Goal: Find specific page/section: Find specific page/section

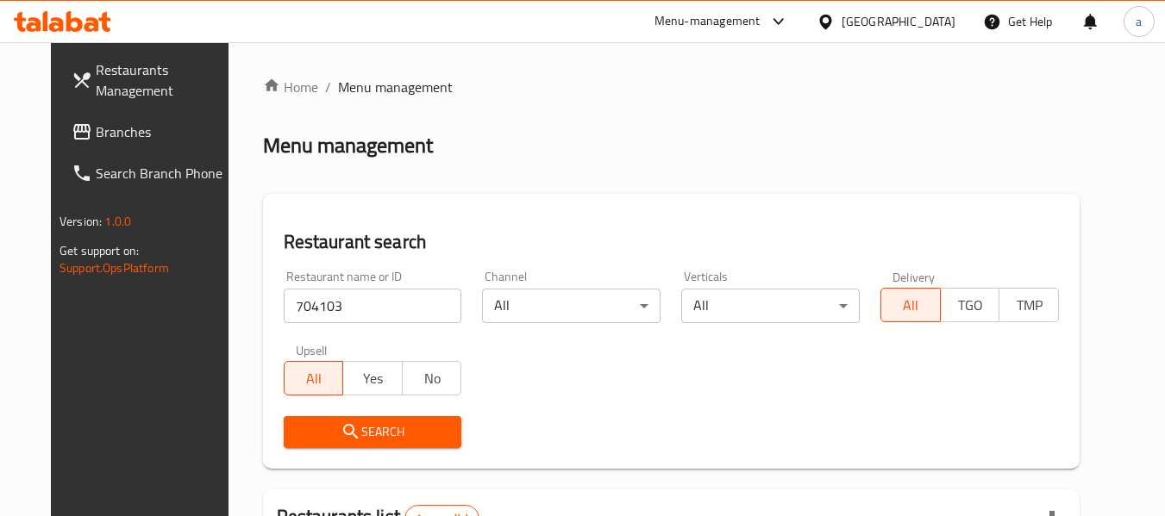
scroll to position [231, 0]
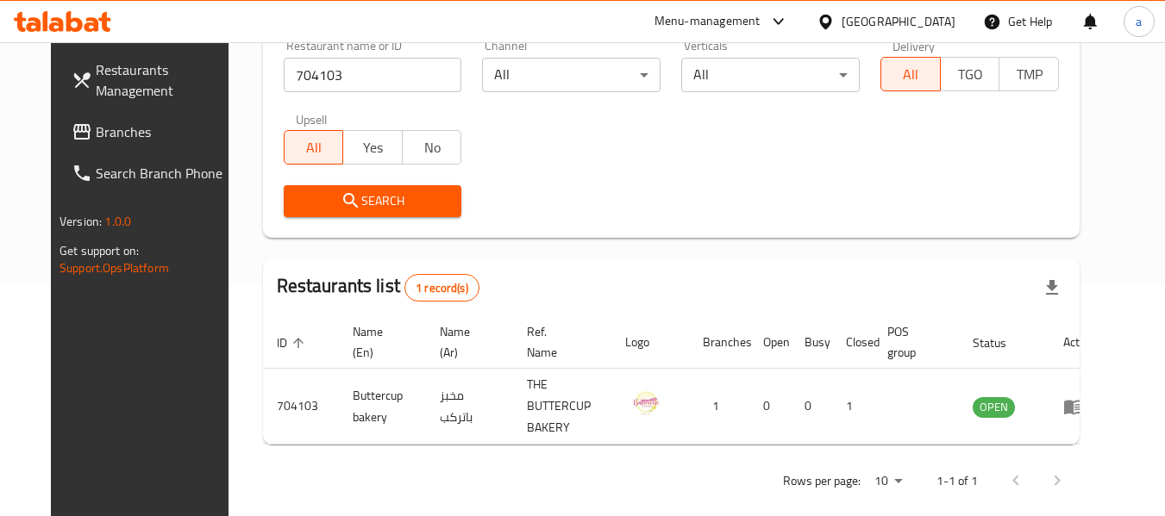
click at [880, 18] on div "[GEOGRAPHIC_DATA]" at bounding box center [898, 21] width 114 height 19
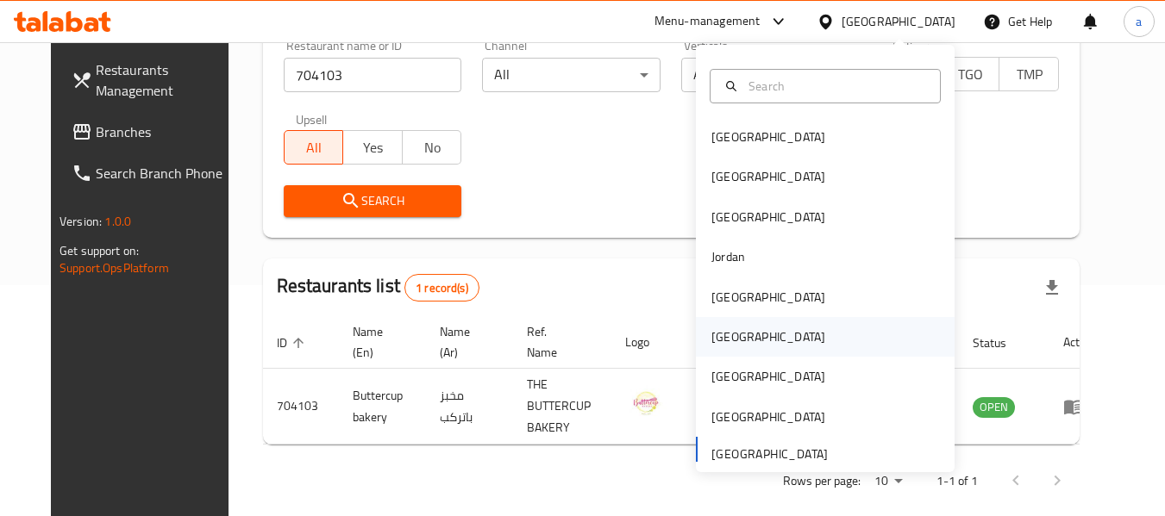
click at [727, 337] on div "[GEOGRAPHIC_DATA]" at bounding box center [768, 337] width 114 height 19
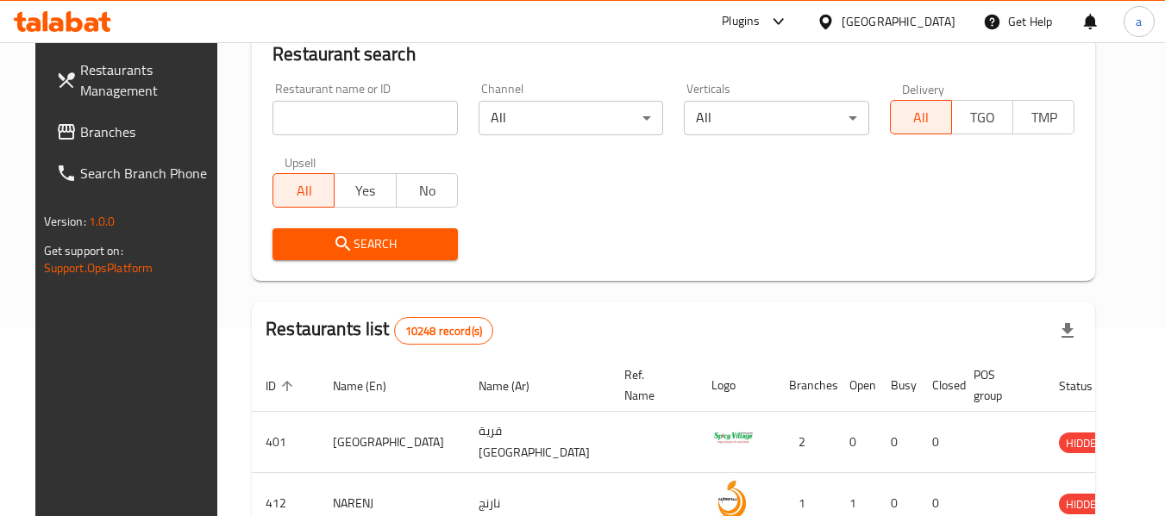
scroll to position [231, 0]
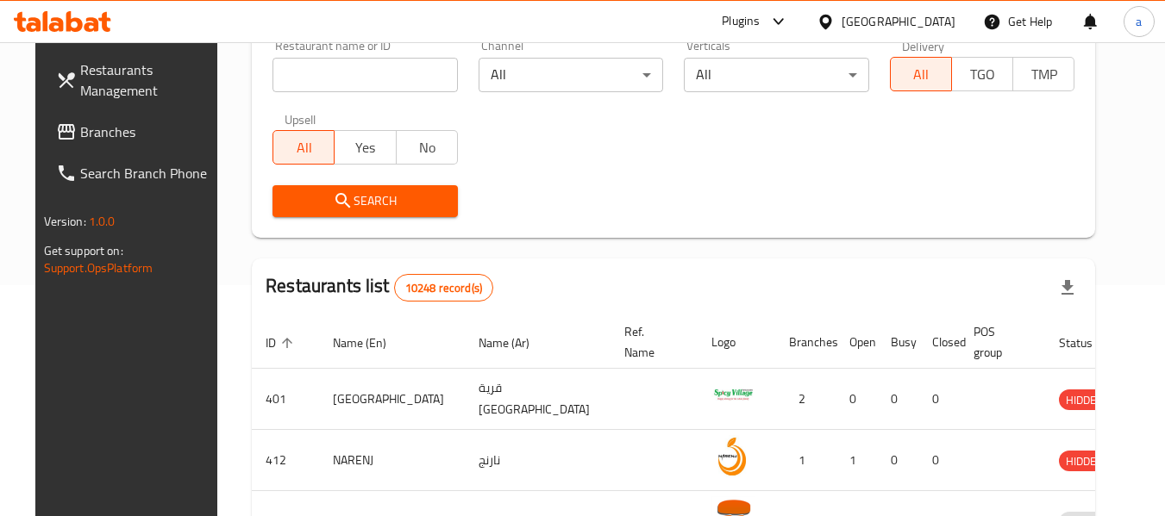
click at [80, 129] on span "Branches" at bounding box center [148, 132] width 136 height 21
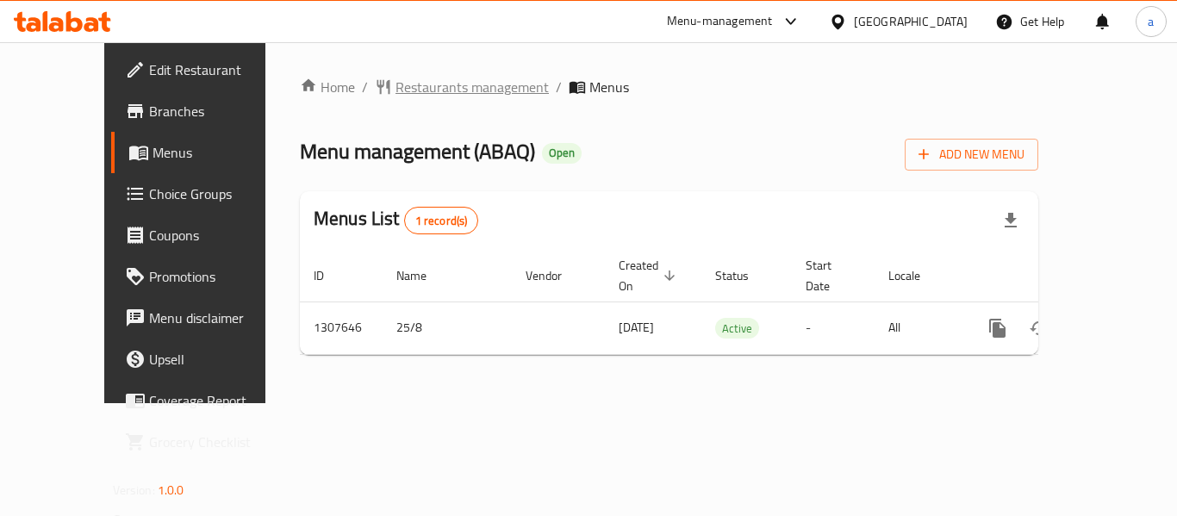
click at [397, 93] on span "Restaurants management" at bounding box center [472, 87] width 153 height 21
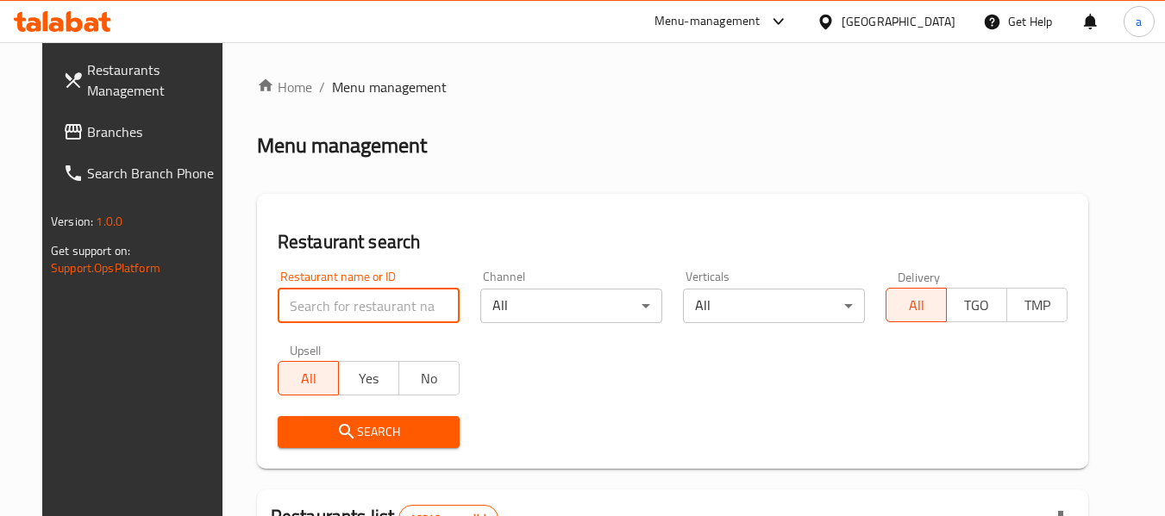
click at [336, 301] on input "search" at bounding box center [369, 306] width 182 height 34
paste input "704573"
type input "704573"
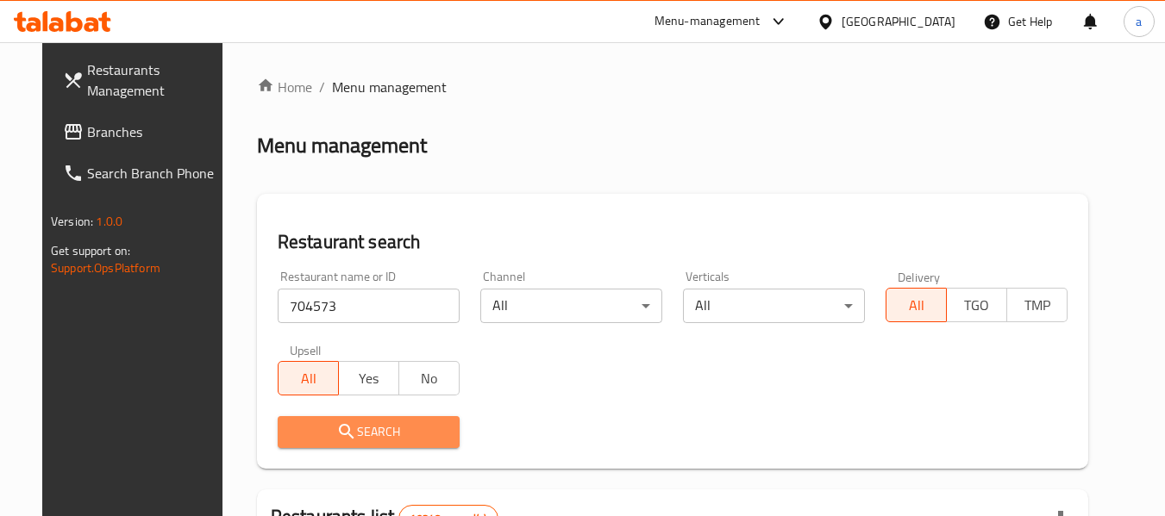
click at [365, 438] on span "Search" at bounding box center [368, 432] width 154 height 22
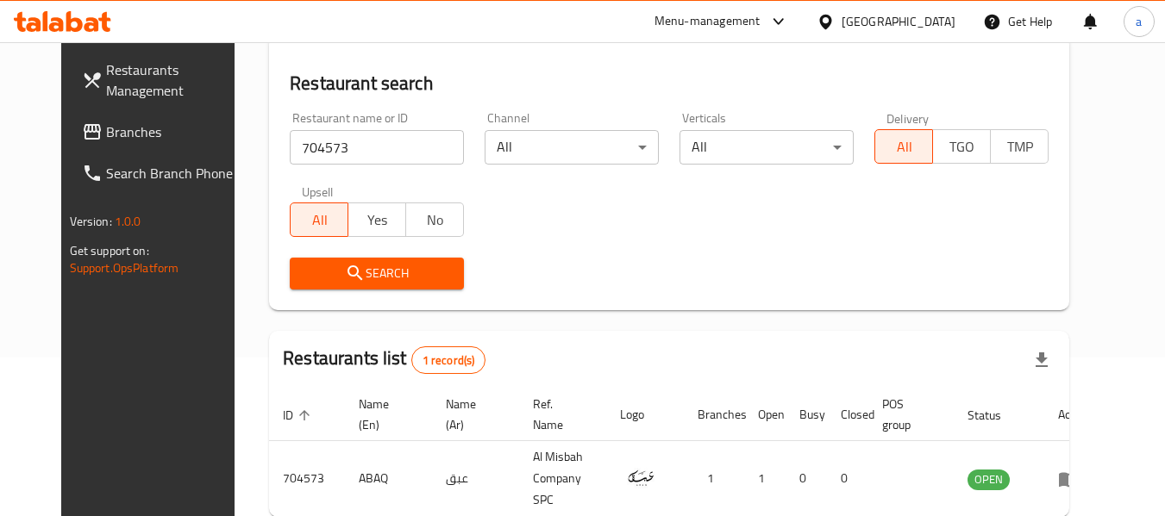
scroll to position [231, 0]
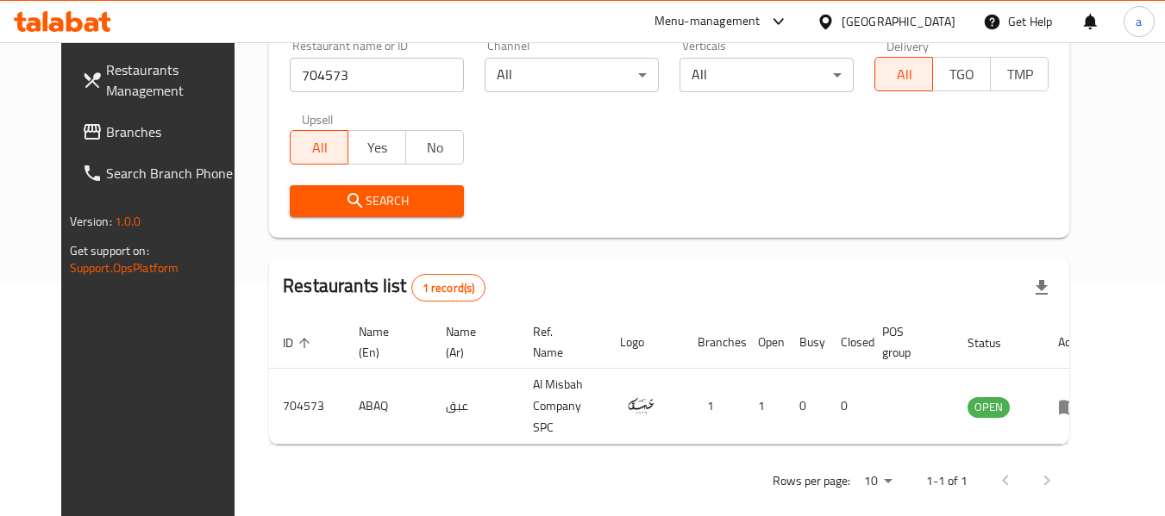
click at [927, 24] on div "[GEOGRAPHIC_DATA]" at bounding box center [898, 21] width 114 height 19
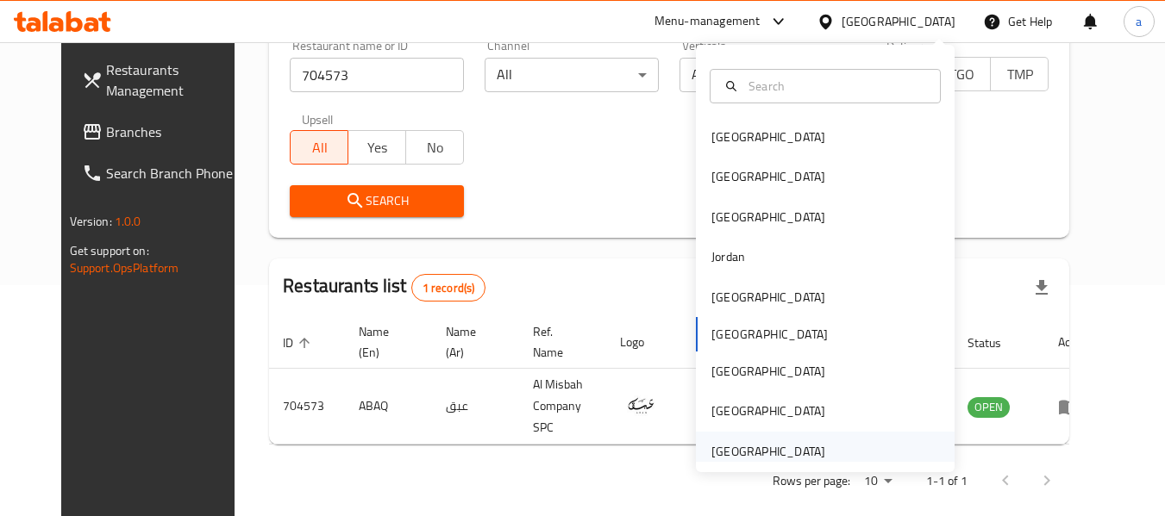
click at [771, 458] on div "[GEOGRAPHIC_DATA]" at bounding box center [768, 451] width 114 height 19
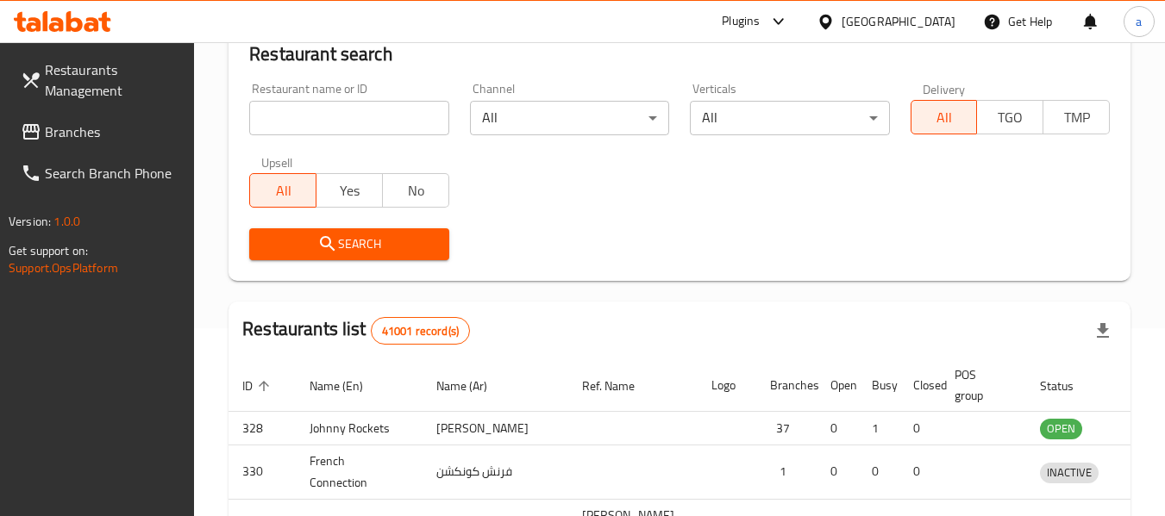
scroll to position [231, 0]
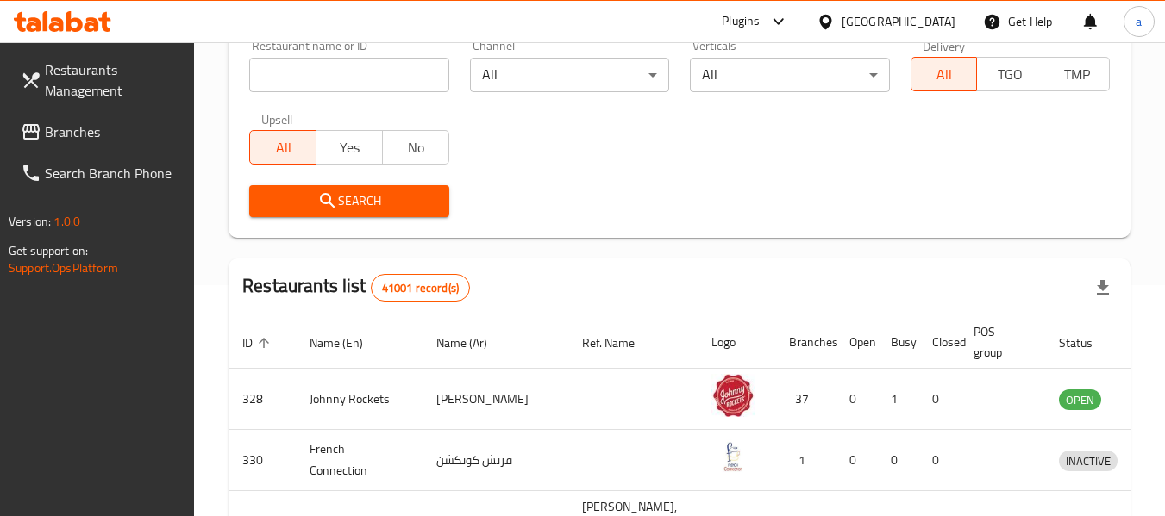
click at [66, 126] on span "Branches" at bounding box center [113, 132] width 136 height 21
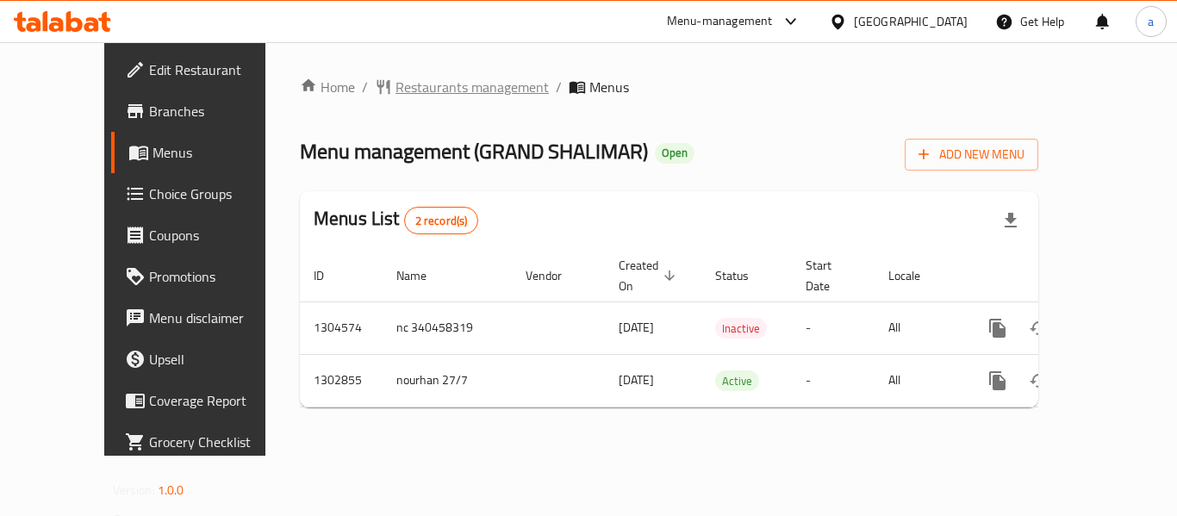
click at [412, 88] on span "Restaurants management" at bounding box center [472, 87] width 153 height 21
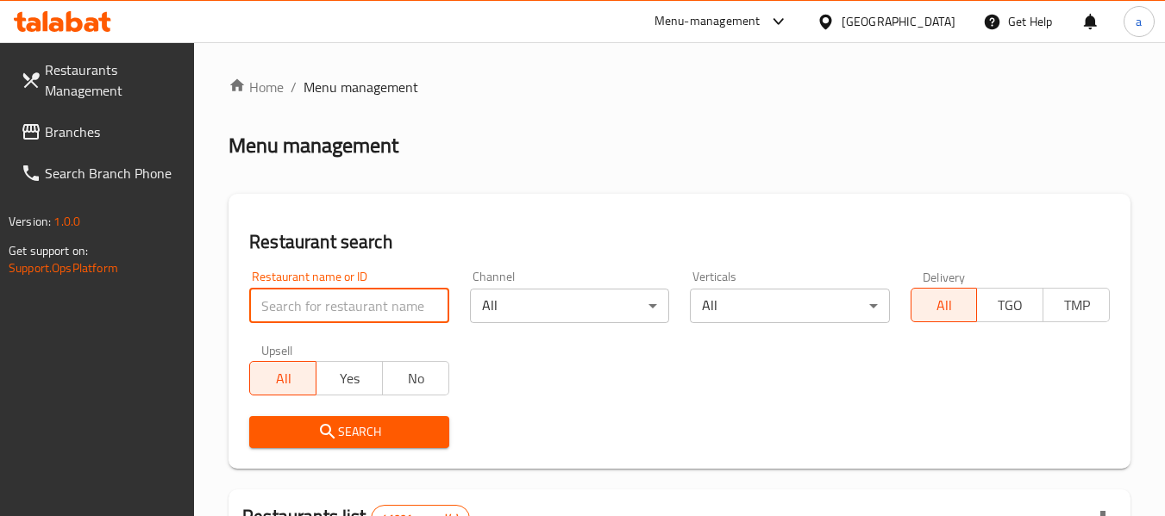
click at [389, 303] on input "search" at bounding box center [348, 306] width 199 height 34
paste input "701805"
type input "701805"
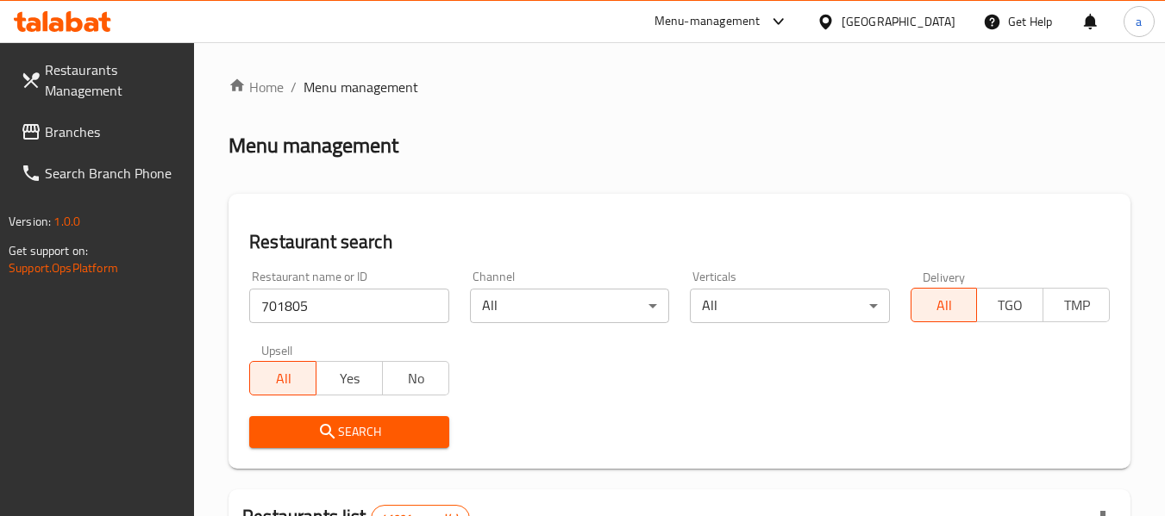
click at [373, 435] on span "Search" at bounding box center [349, 432] width 172 height 22
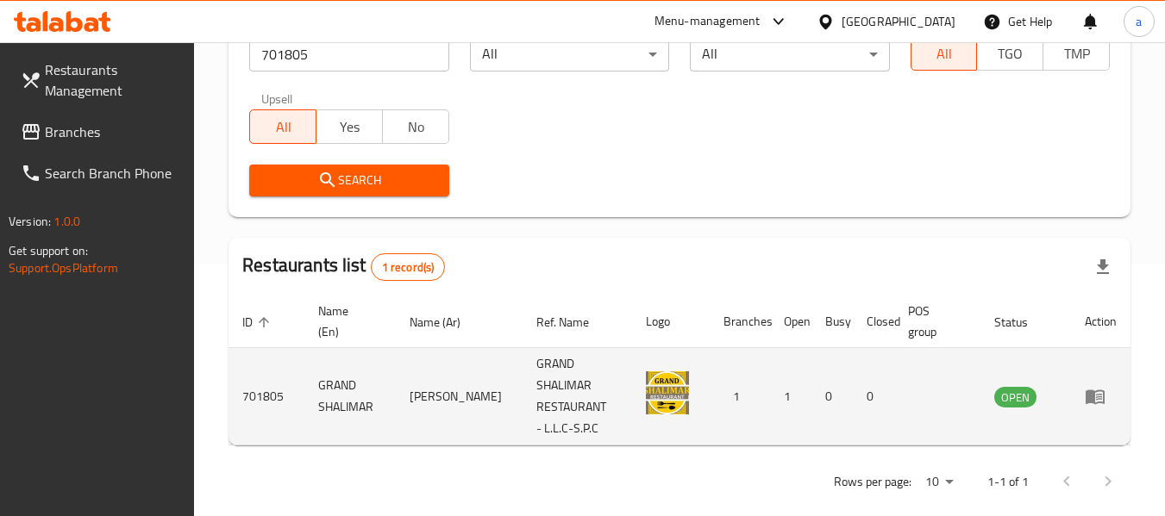
scroll to position [253, 0]
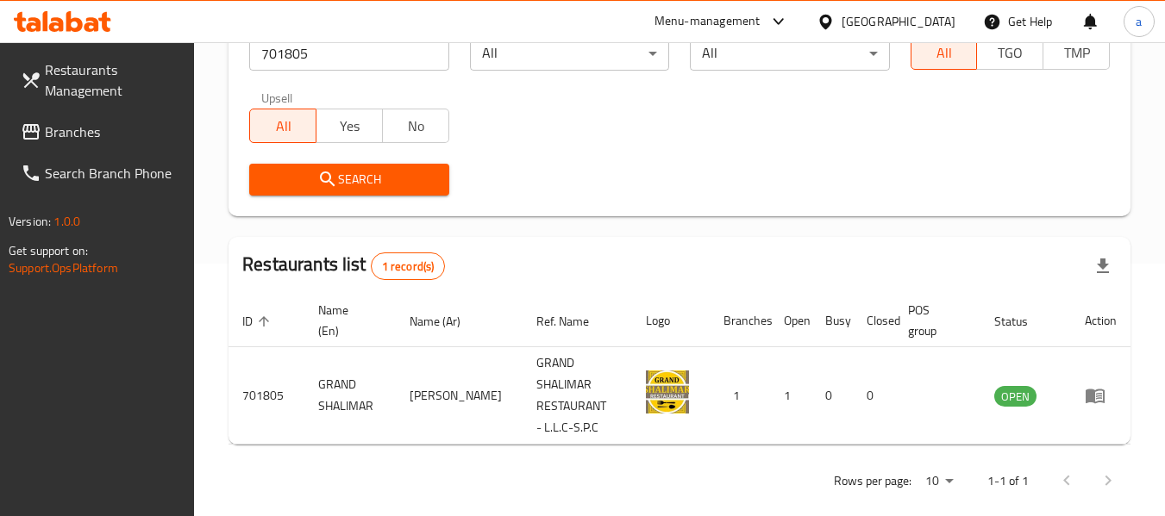
click at [883, 18] on div "[GEOGRAPHIC_DATA]" at bounding box center [898, 21] width 114 height 19
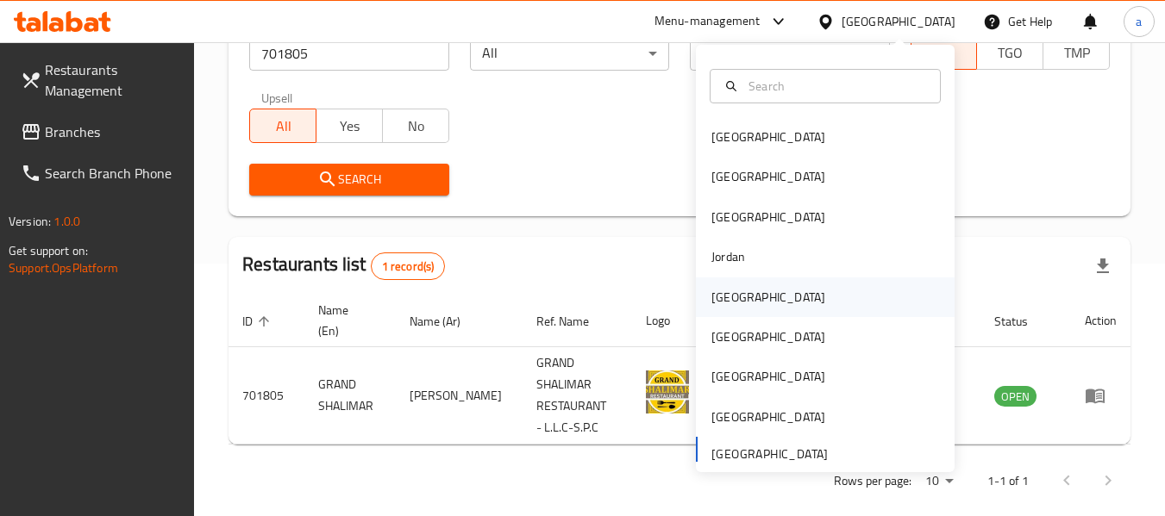
click at [749, 297] on div "[GEOGRAPHIC_DATA]" at bounding box center [825, 298] width 259 height 40
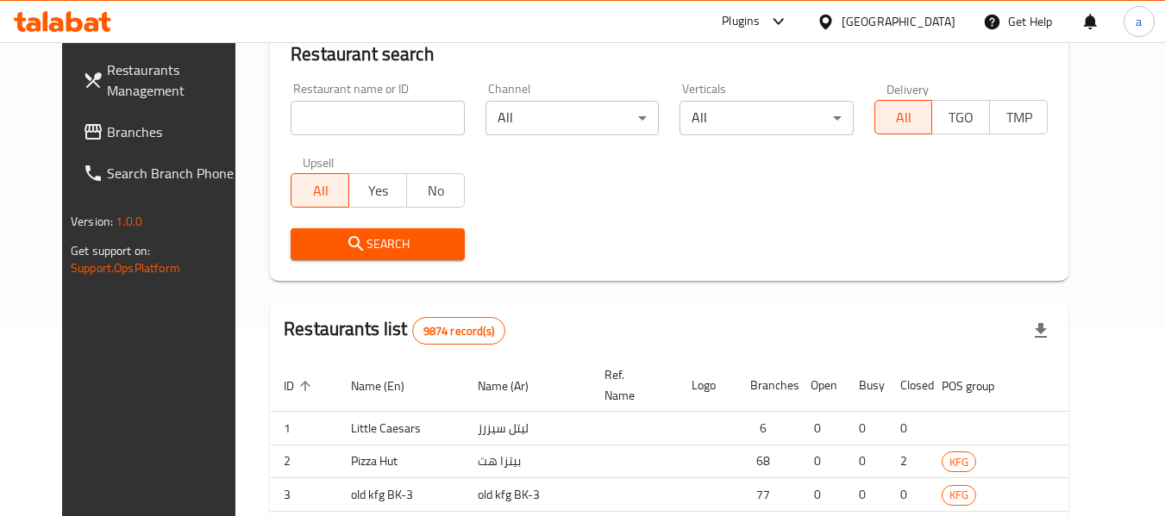
scroll to position [253, 0]
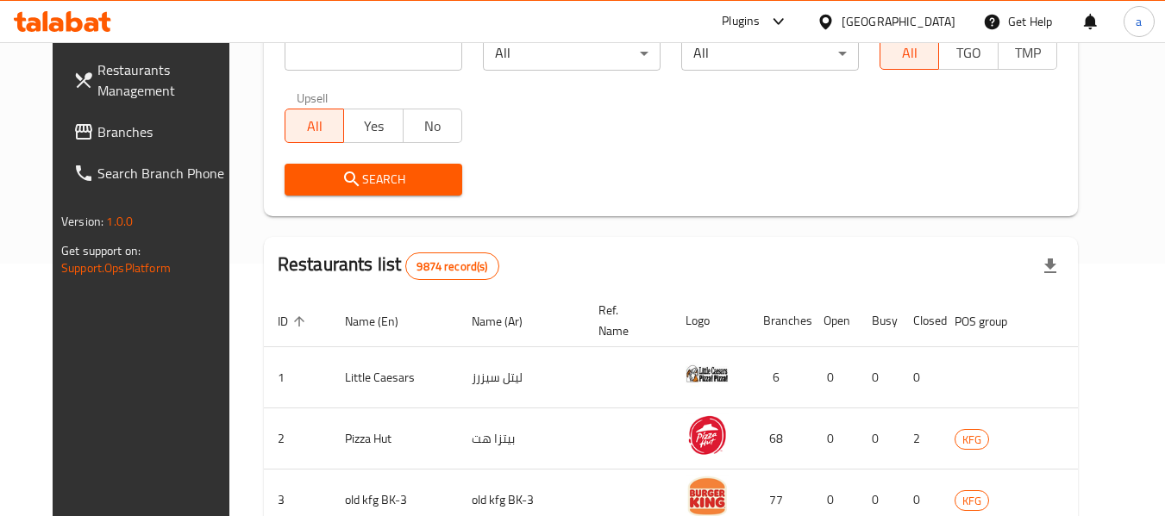
click at [97, 140] on span "Branches" at bounding box center [165, 132] width 136 height 21
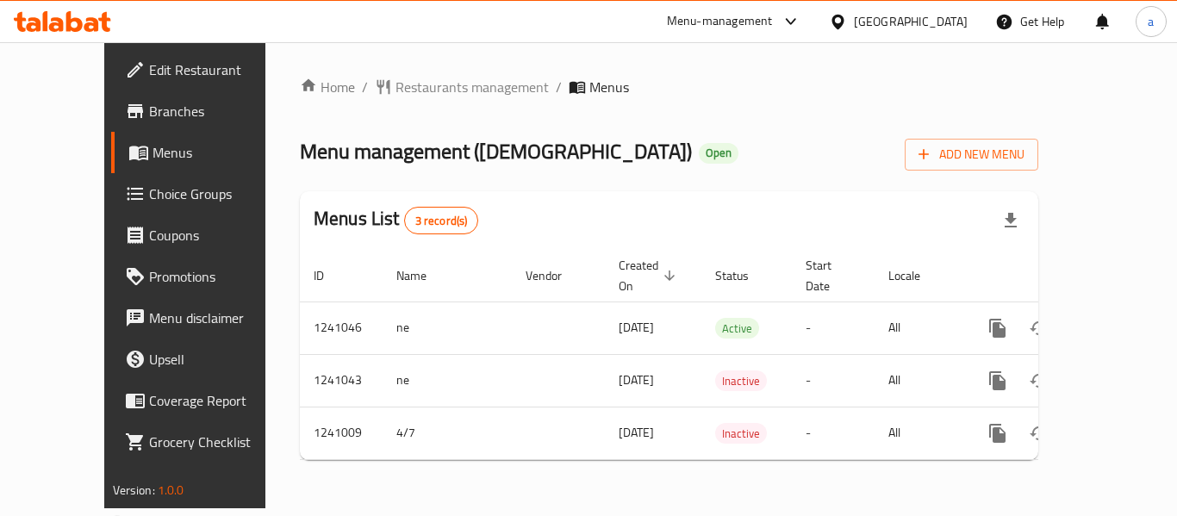
click at [409, 88] on span "Restaurants management" at bounding box center [472, 87] width 153 height 21
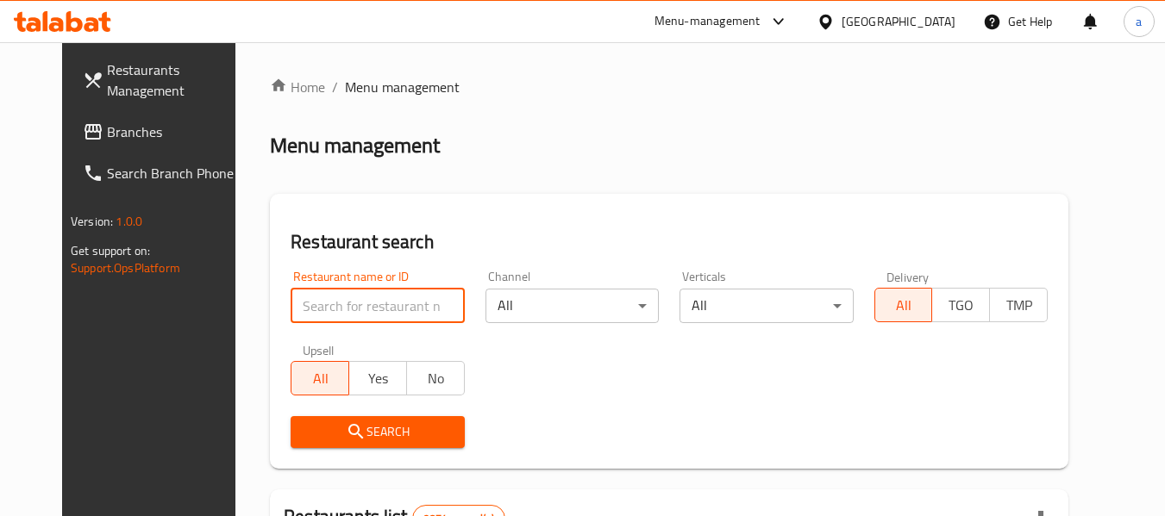
click at [369, 298] on input "search" at bounding box center [376, 306] width 173 height 34
paste input "680541"
type input "680541"
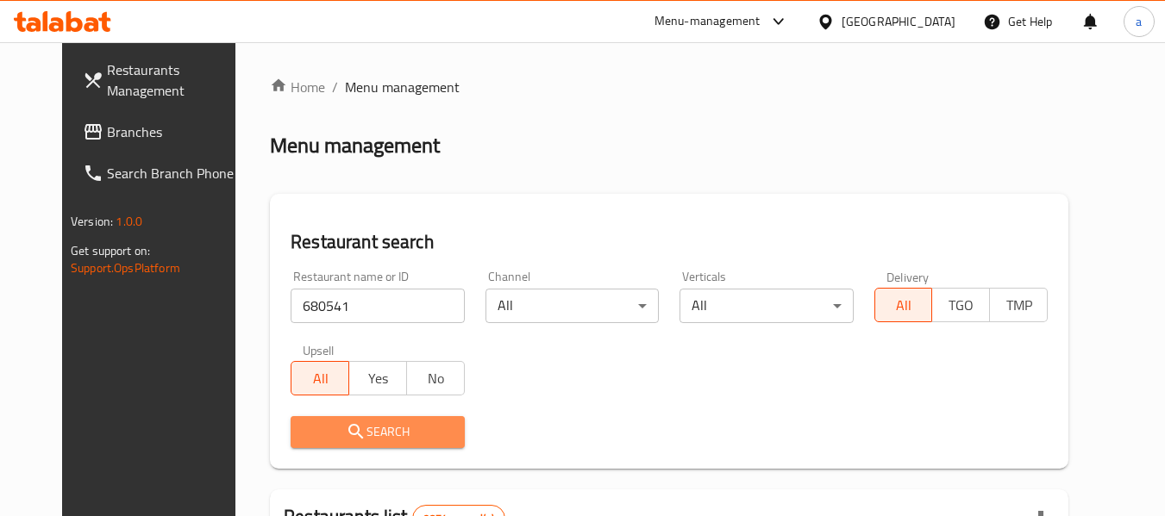
click at [372, 421] on span "Search" at bounding box center [377, 432] width 146 height 22
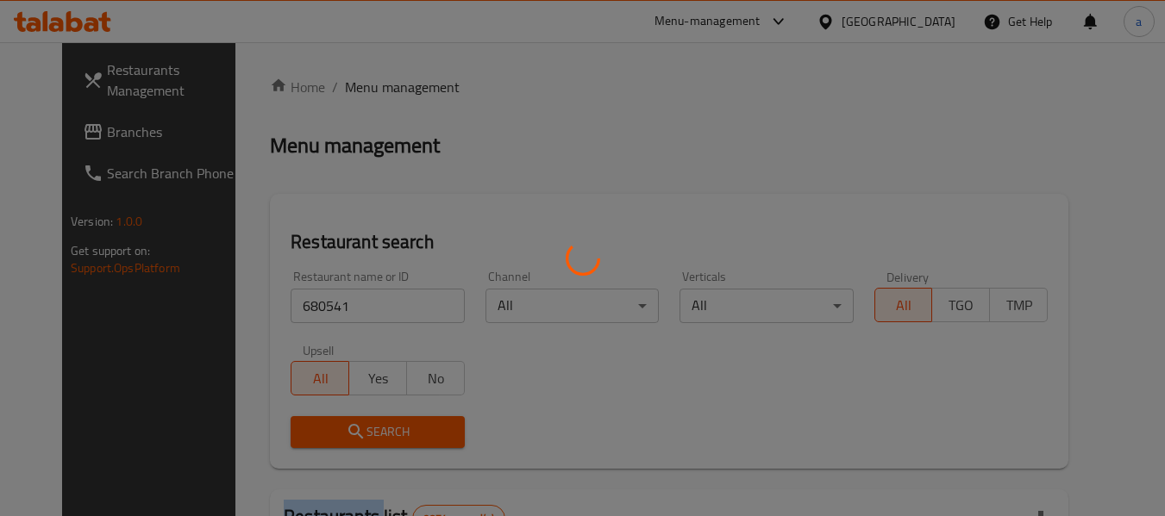
click at [372, 421] on div at bounding box center [582, 258] width 1165 height 516
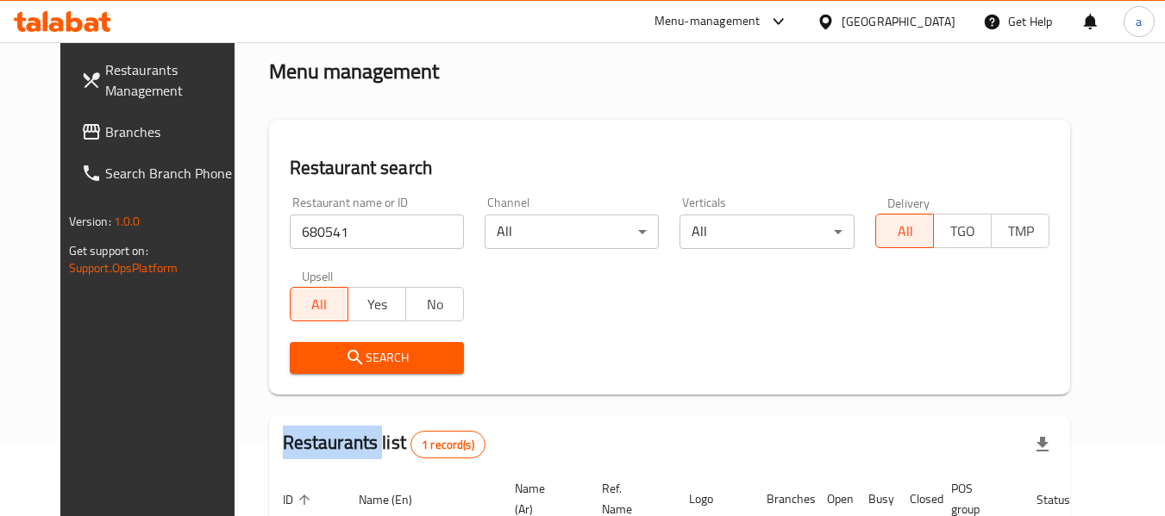
scroll to position [238, 0]
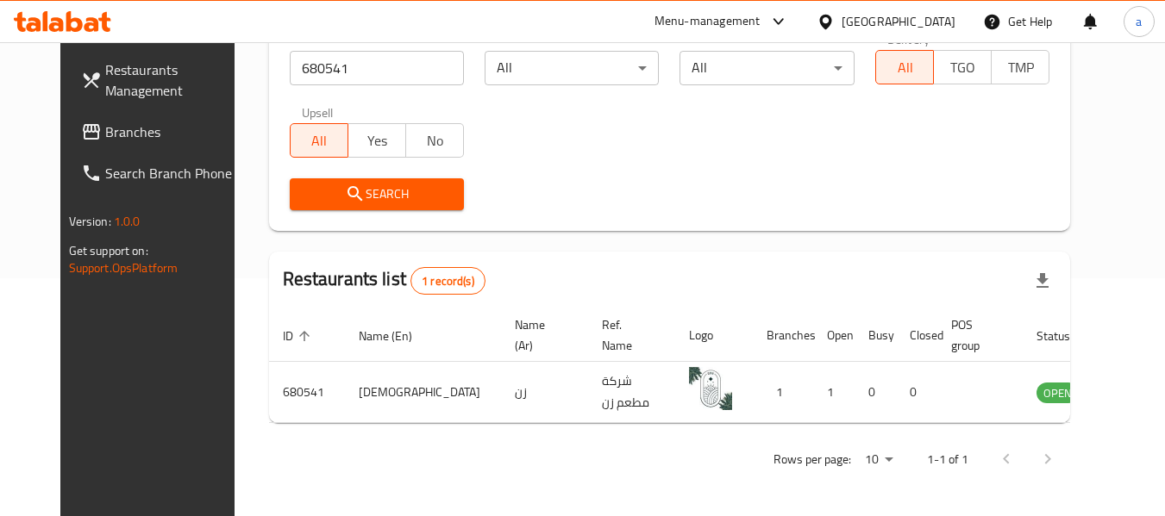
click at [925, 16] on div "Kuwait" at bounding box center [898, 21] width 114 height 19
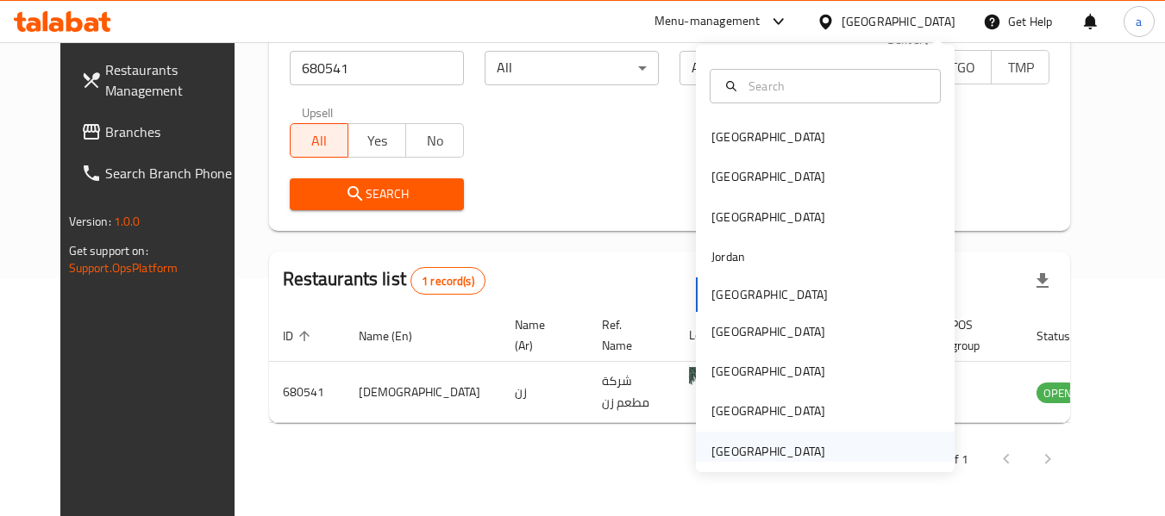
click at [723, 447] on div "[GEOGRAPHIC_DATA]" at bounding box center [768, 451] width 114 height 19
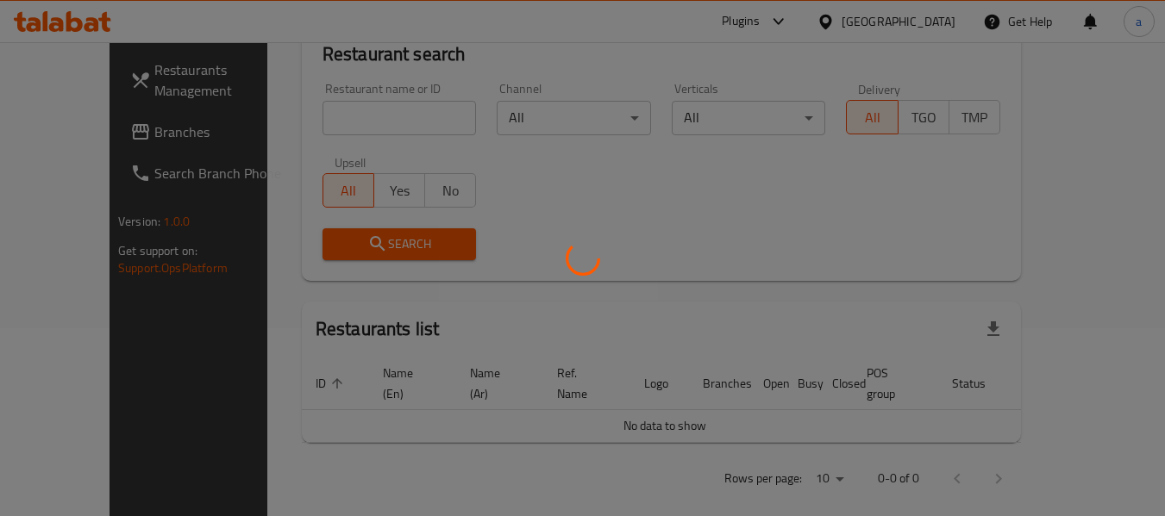
scroll to position [238, 0]
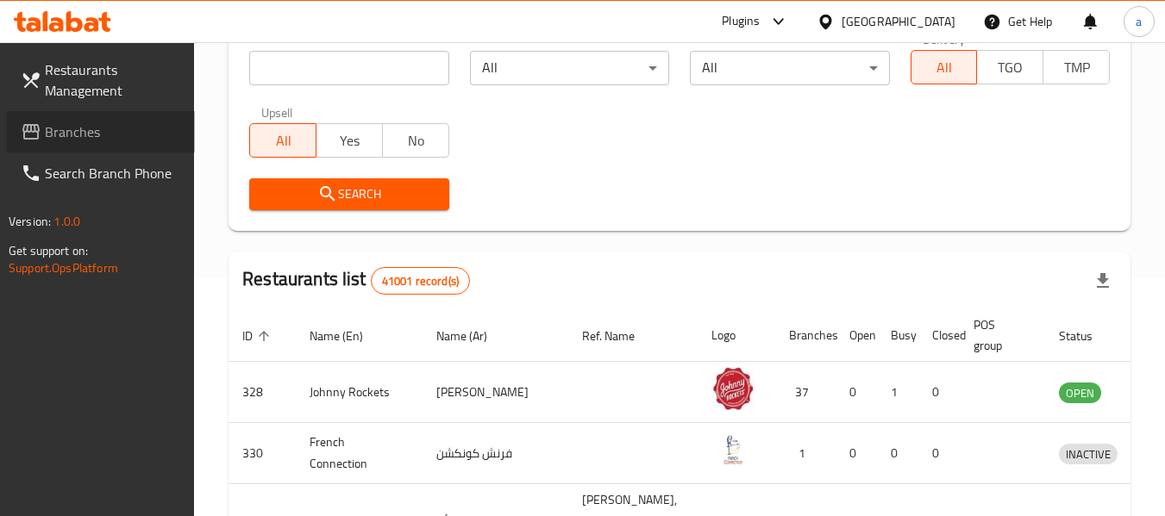
click at [87, 131] on span "Branches" at bounding box center [113, 132] width 136 height 21
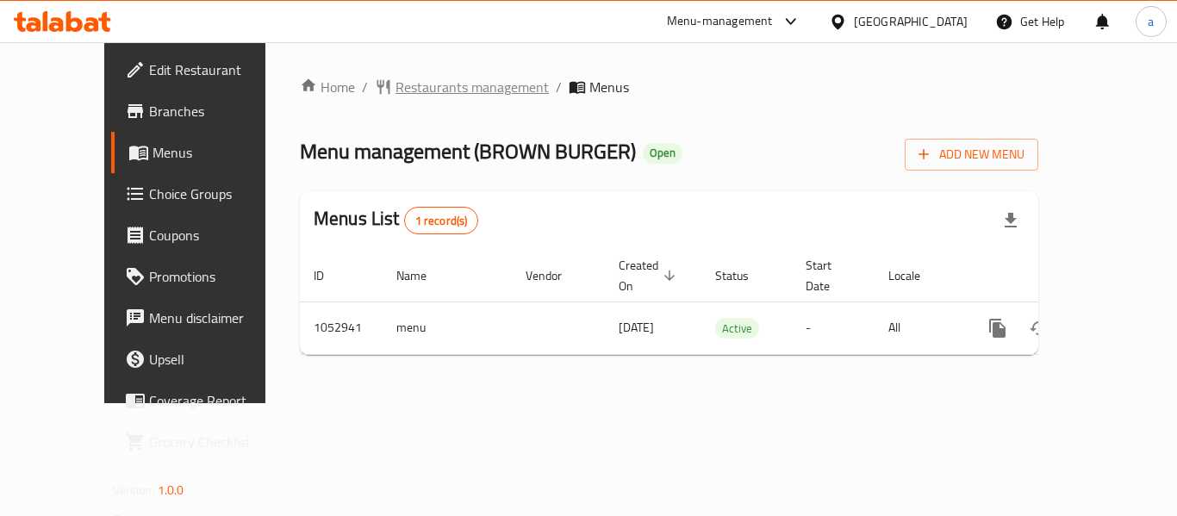
click at [397, 93] on span "Restaurants management" at bounding box center [472, 87] width 153 height 21
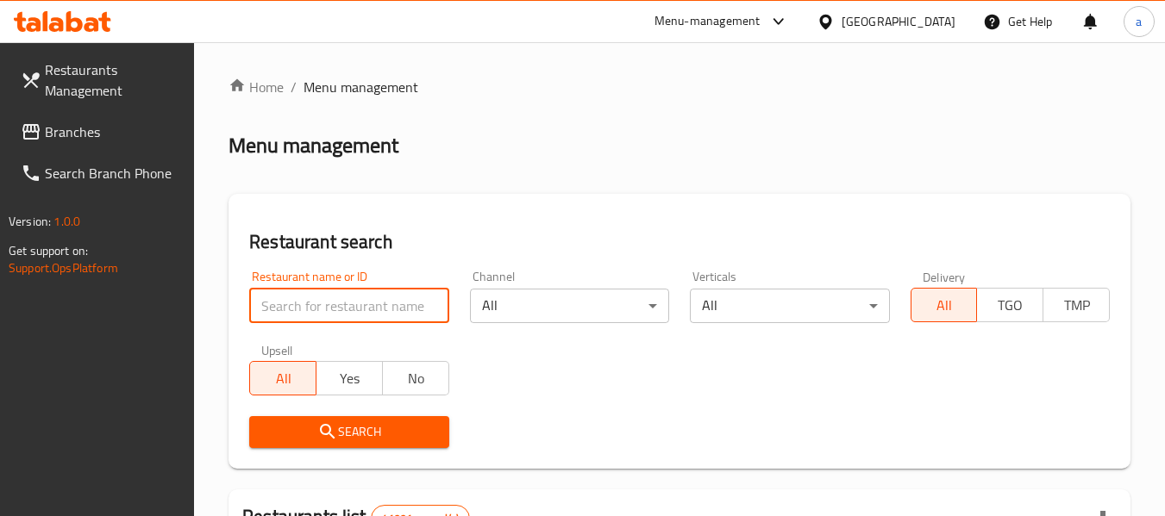
click at [347, 310] on input "search" at bounding box center [348, 306] width 199 height 34
paste input "662648"
type input "662648"
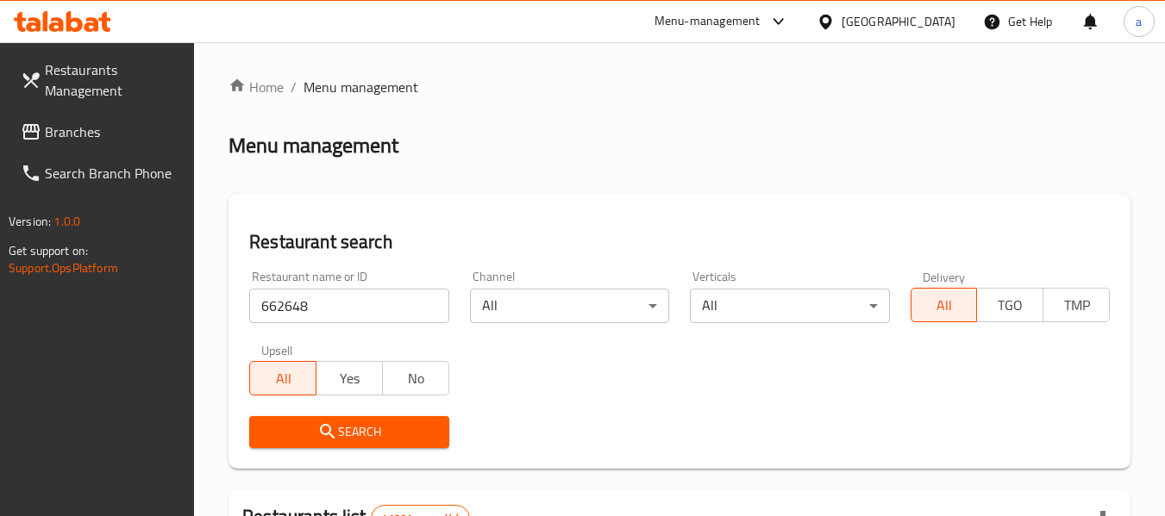
click at [384, 437] on span "Search" at bounding box center [349, 432] width 172 height 22
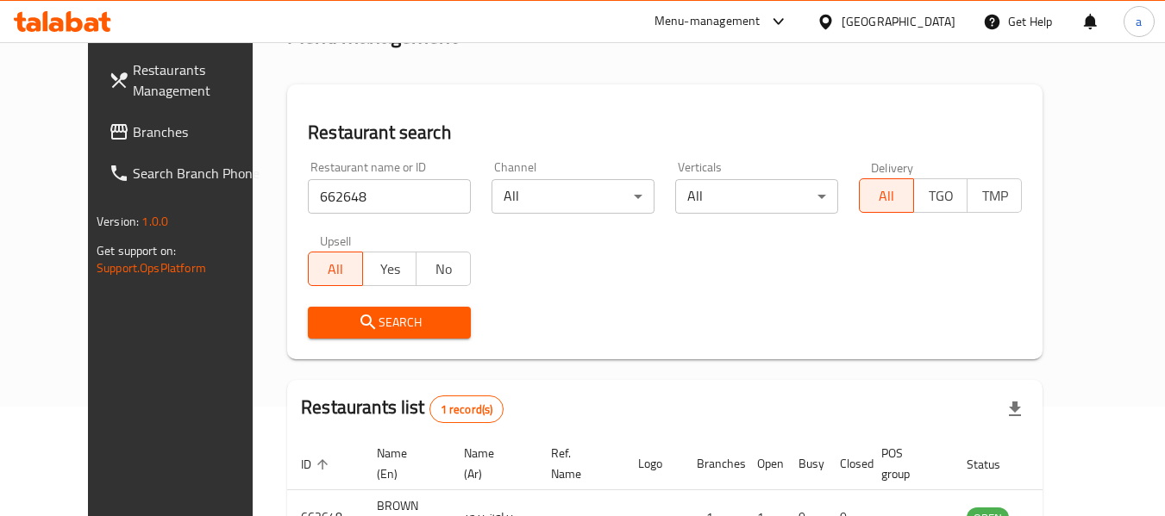
scroll to position [231, 0]
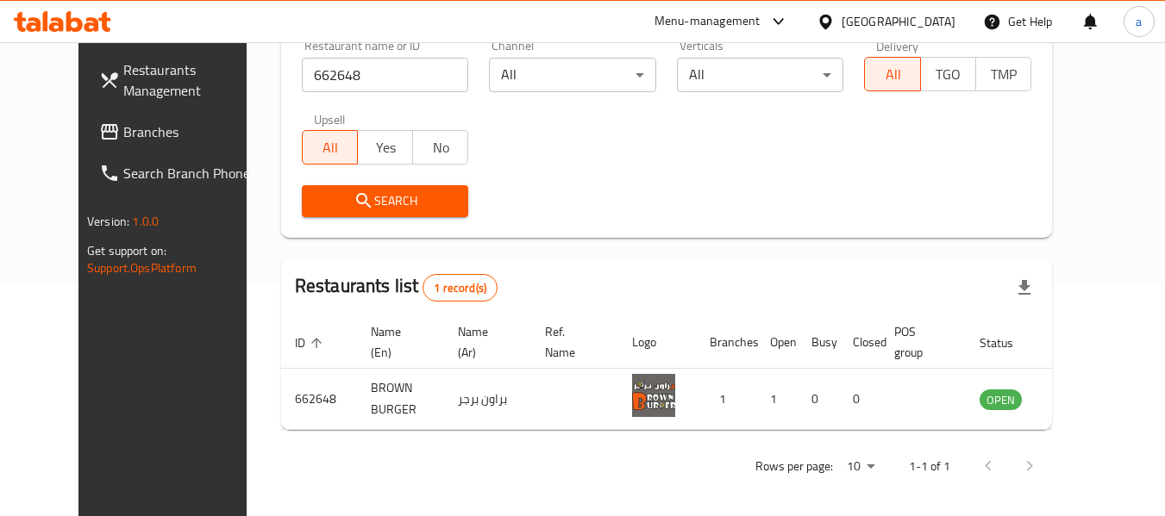
click at [882, 25] on div "[GEOGRAPHIC_DATA]" at bounding box center [898, 21] width 114 height 19
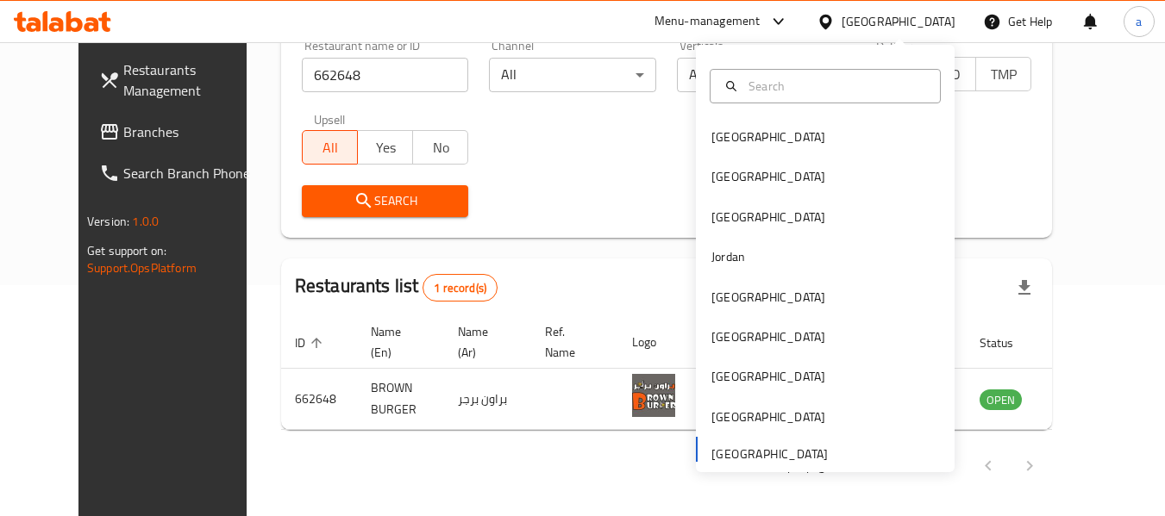
click at [882, 25] on div "[GEOGRAPHIC_DATA]" at bounding box center [898, 21] width 114 height 19
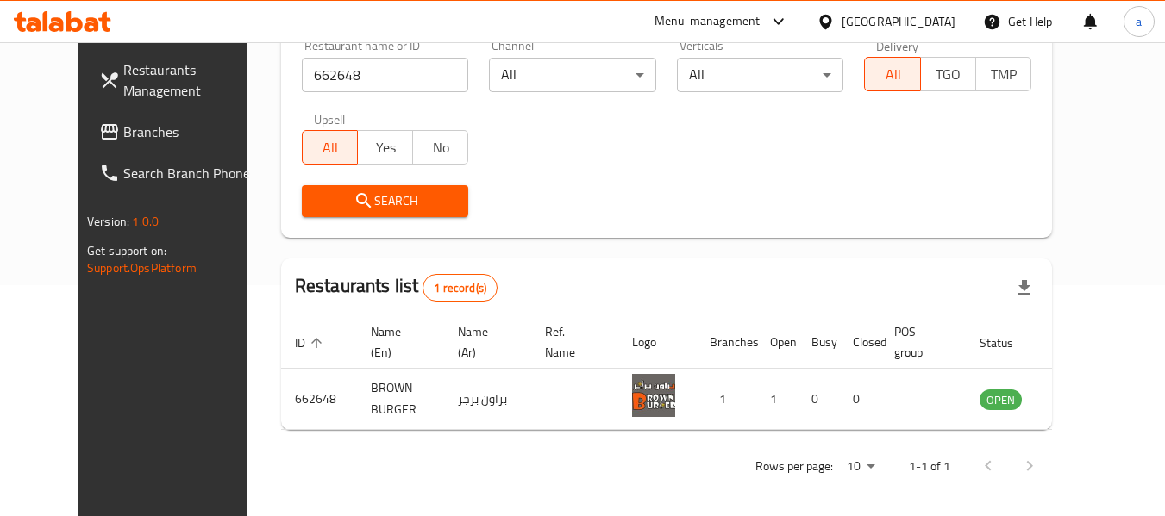
click at [123, 131] on span "Branches" at bounding box center [191, 132] width 136 height 21
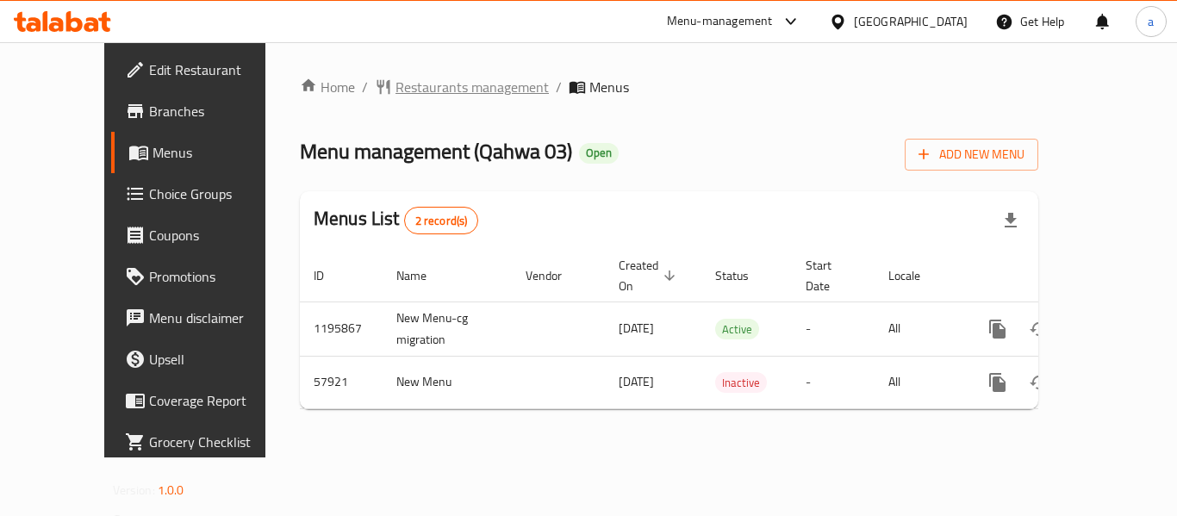
click at [396, 91] on span "Restaurants management" at bounding box center [472, 87] width 153 height 21
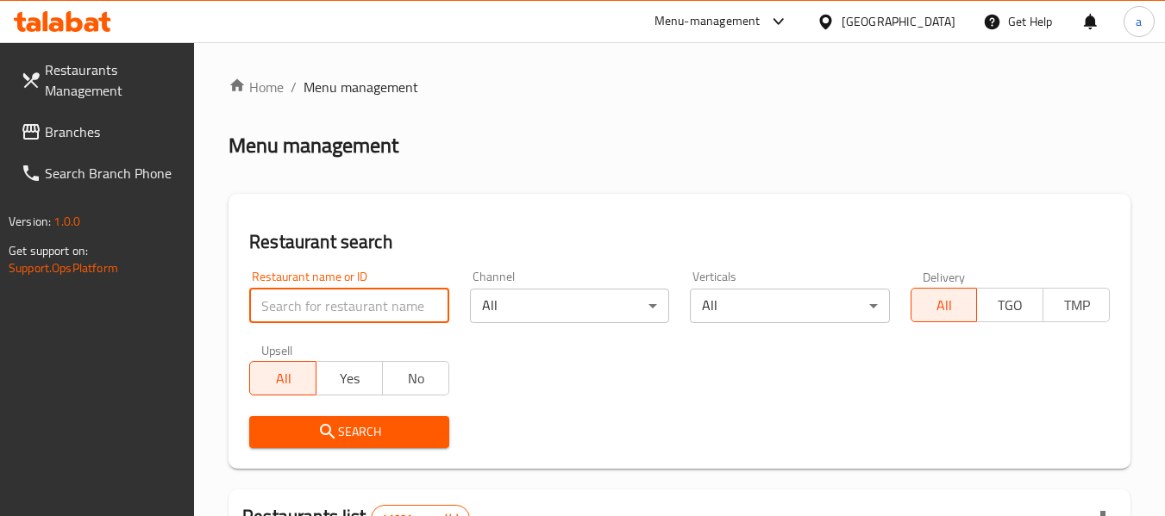
click at [397, 305] on input "search" at bounding box center [348, 306] width 199 height 34
paste input "28222"
type input "28222"
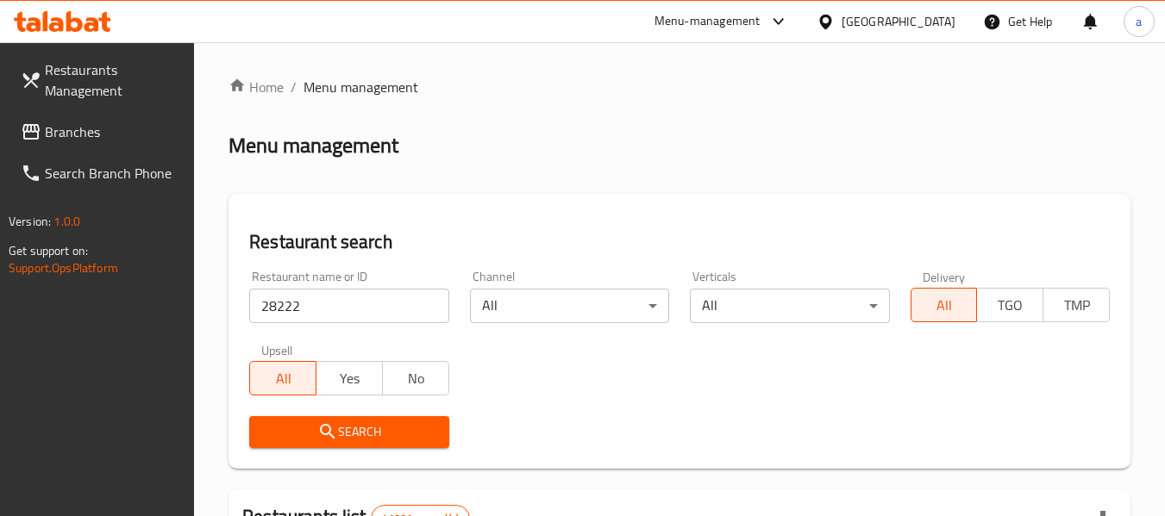
click at [334, 423] on icon "submit" at bounding box center [327, 431] width 21 height 21
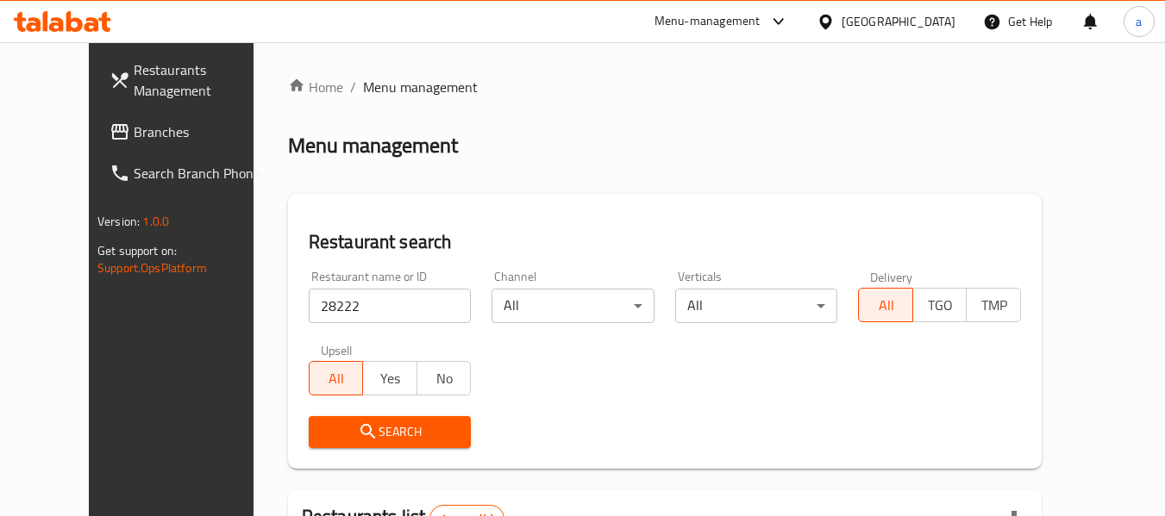
click at [503, 179] on div "Home / Menu management Menu management Restaurant search Restaurant name or ID …" at bounding box center [664, 398] width 753 height 643
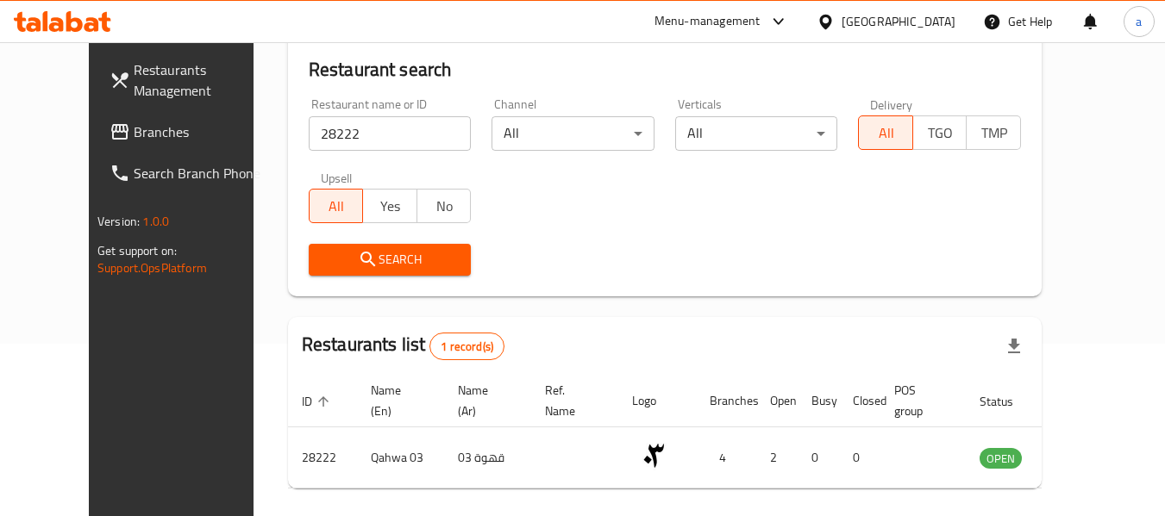
scroll to position [238, 0]
